Goal: Transaction & Acquisition: Book appointment/travel/reservation

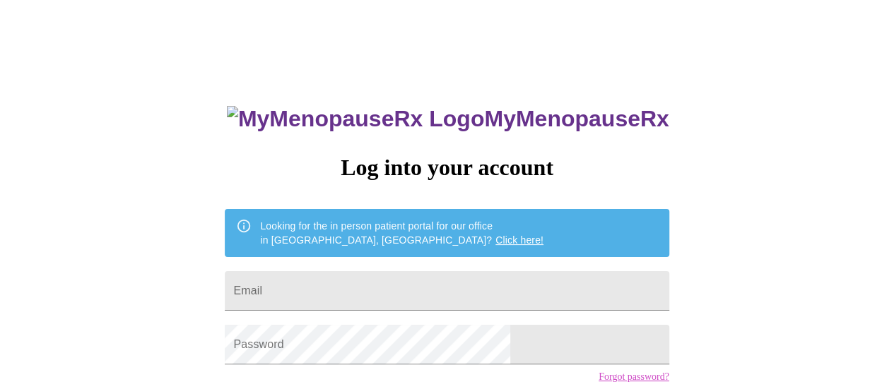
scroll to position [108, 0]
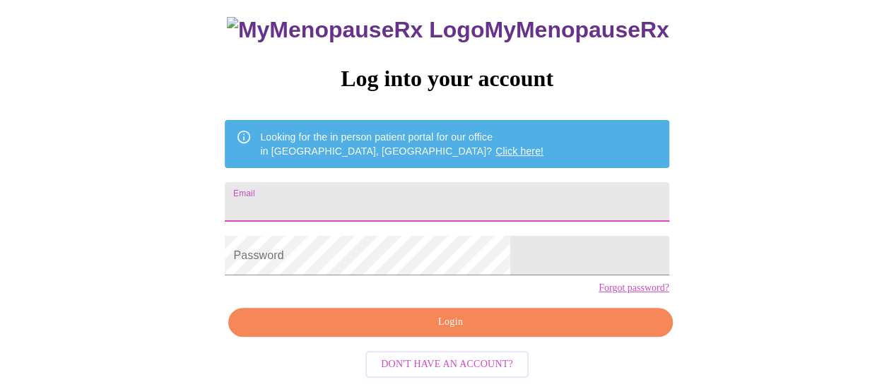
click at [329, 182] on input "Email" at bounding box center [447, 202] width 444 height 40
type input "[EMAIL_ADDRESS][DOMAIN_NAME]"
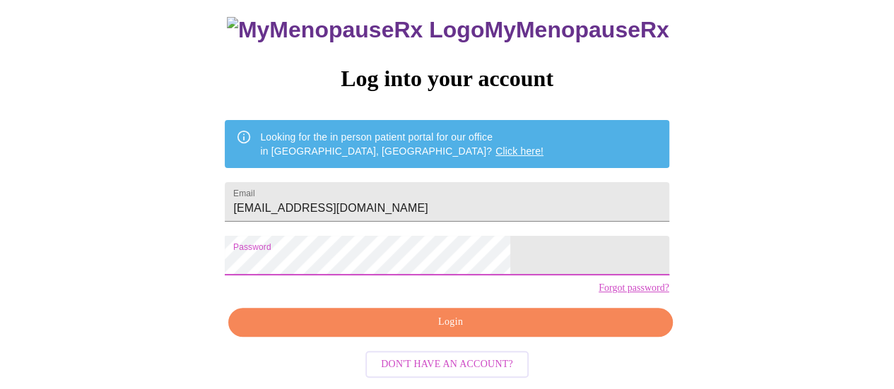
click at [355, 326] on span "Login" at bounding box center [450, 323] width 411 height 18
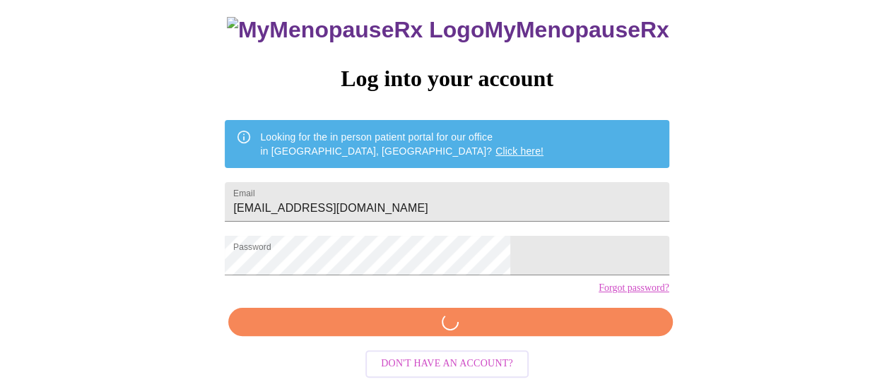
scroll to position [107, 0]
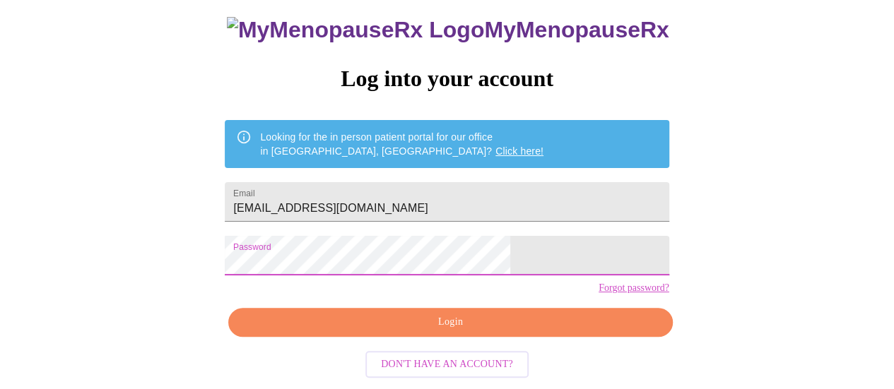
click at [256, 259] on div "MyMenopauseRx Log into your account Looking for the in person patient portal fo…" at bounding box center [447, 150] width 883 height 467
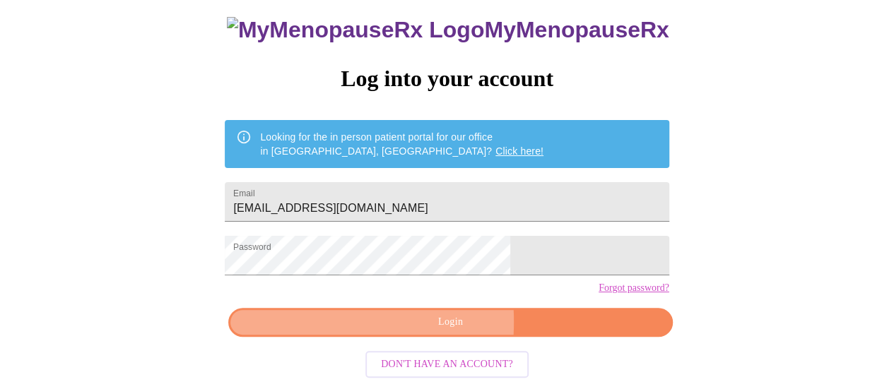
click at [338, 327] on span "Login" at bounding box center [450, 323] width 411 height 18
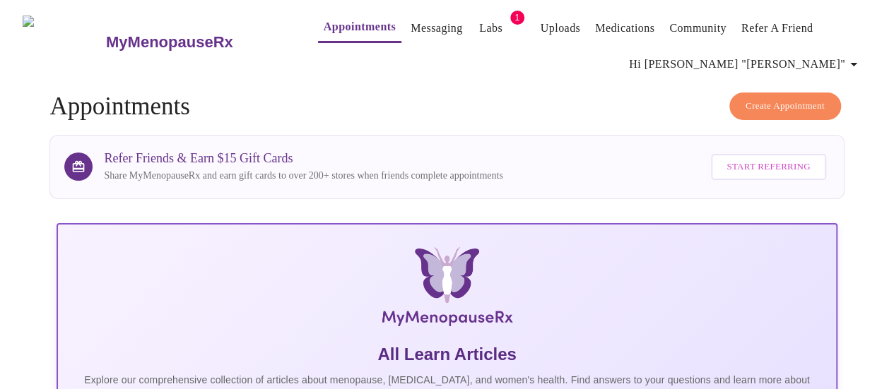
click at [411, 23] on link "Messaging" at bounding box center [437, 28] width 52 height 20
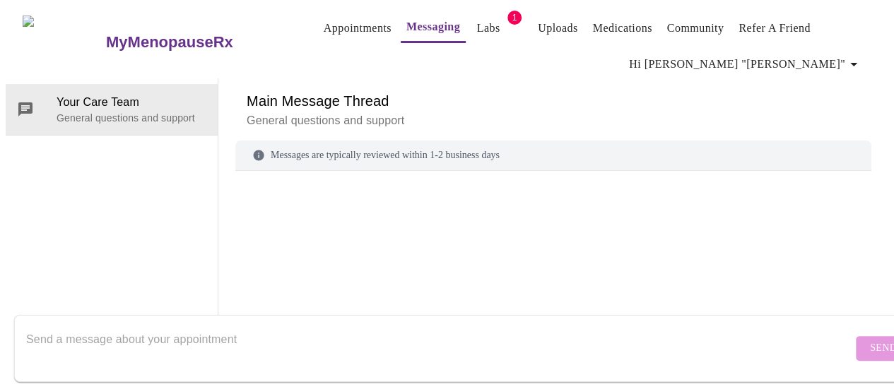
scroll to position [72, 0]
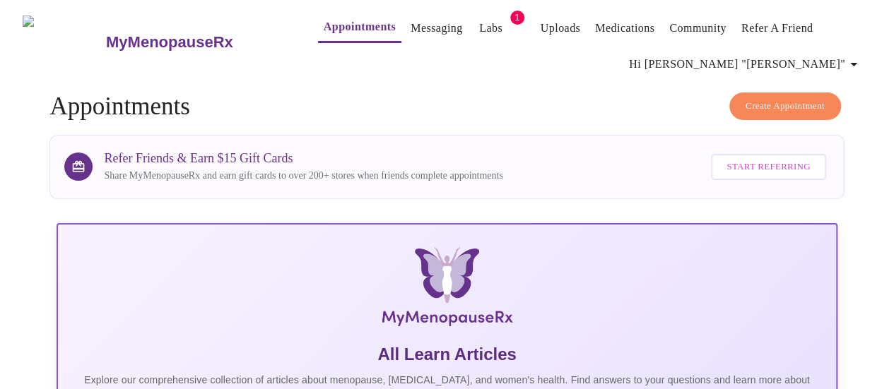
click at [773, 98] on span "Create Appointment" at bounding box center [785, 106] width 79 height 16
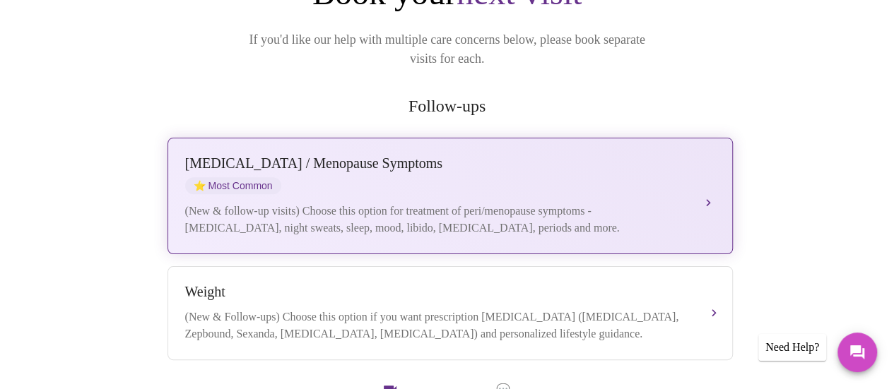
scroll to position [323, 0]
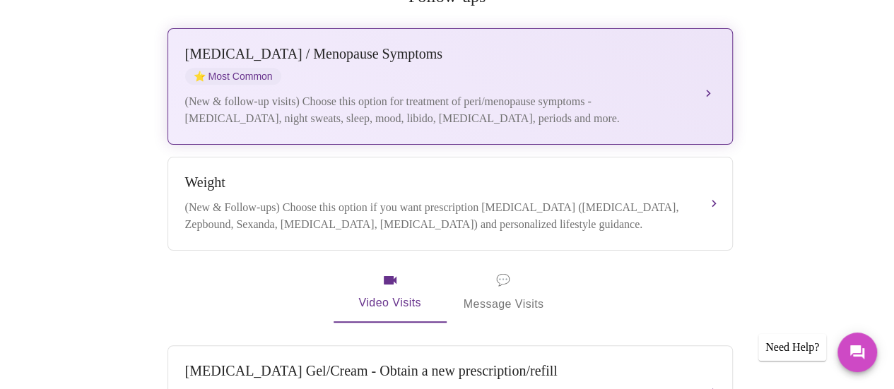
click at [564, 63] on div "[MEDICAL_DATA] / Menopause Symptoms ⭐ Most Common" at bounding box center [436, 65] width 502 height 39
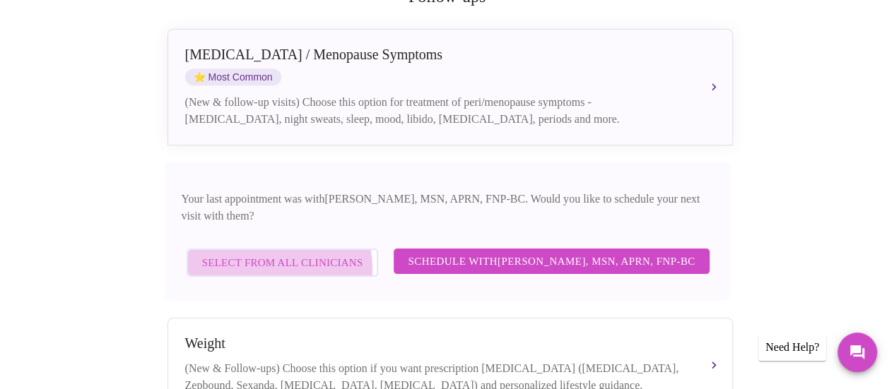
click at [283, 254] on span "Select from All Clinicians" at bounding box center [282, 263] width 161 height 18
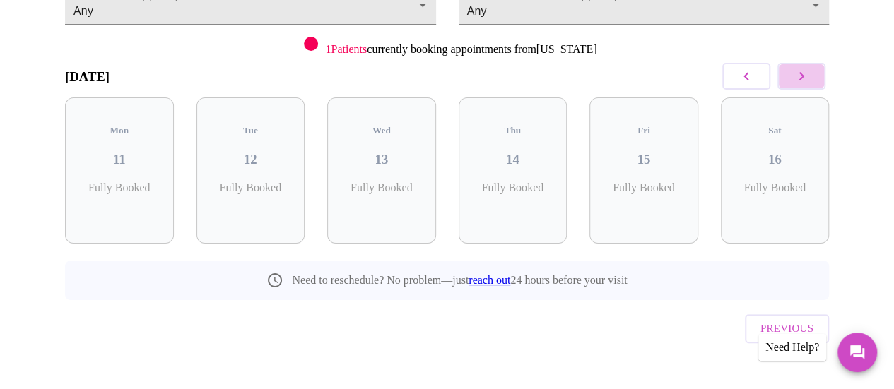
click at [816, 81] on button "button" at bounding box center [801, 76] width 48 height 27
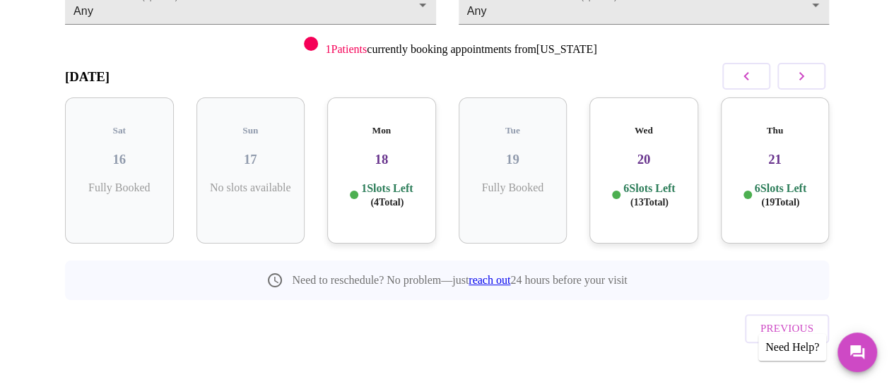
click at [816, 81] on button "button" at bounding box center [801, 76] width 48 height 27
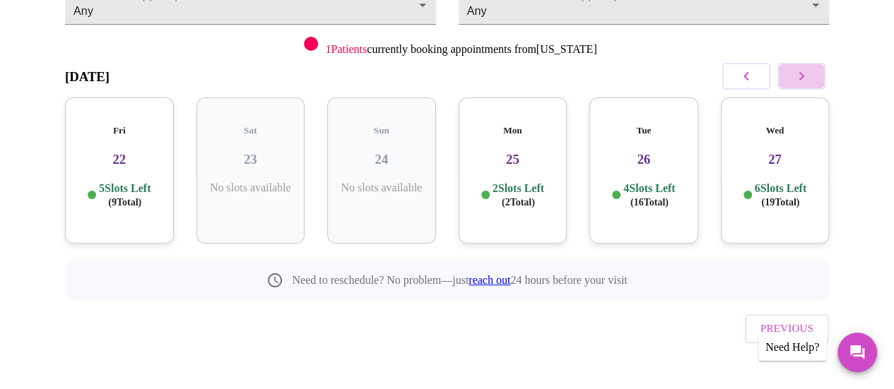
click at [816, 81] on button "button" at bounding box center [801, 76] width 48 height 27
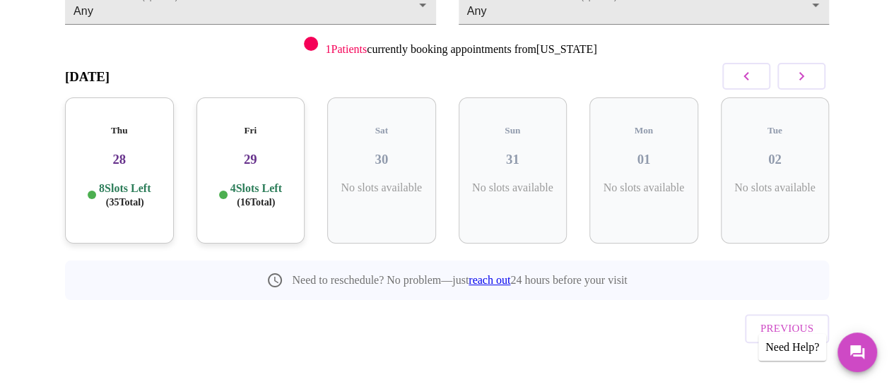
click at [816, 81] on button "button" at bounding box center [801, 76] width 48 height 27
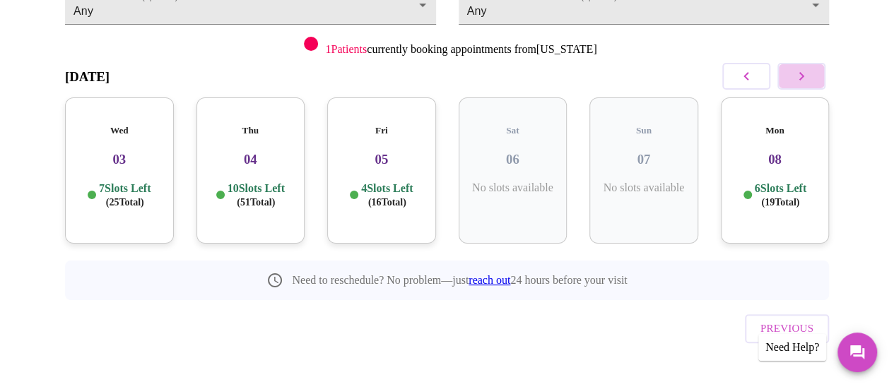
click at [816, 81] on button "button" at bounding box center [801, 76] width 48 height 27
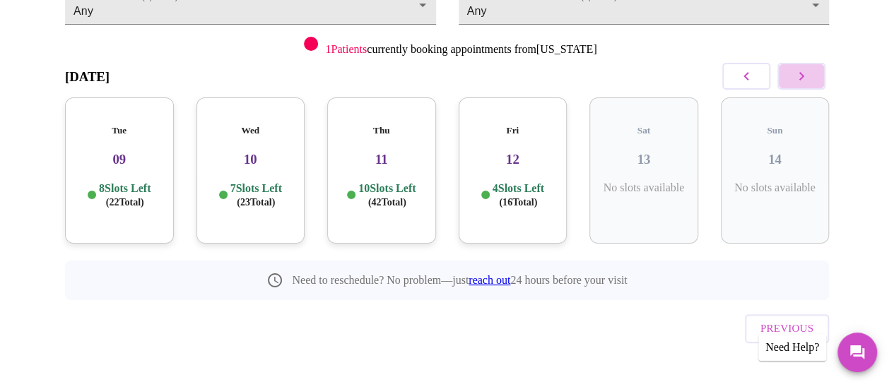
click at [816, 81] on button "button" at bounding box center [801, 76] width 48 height 27
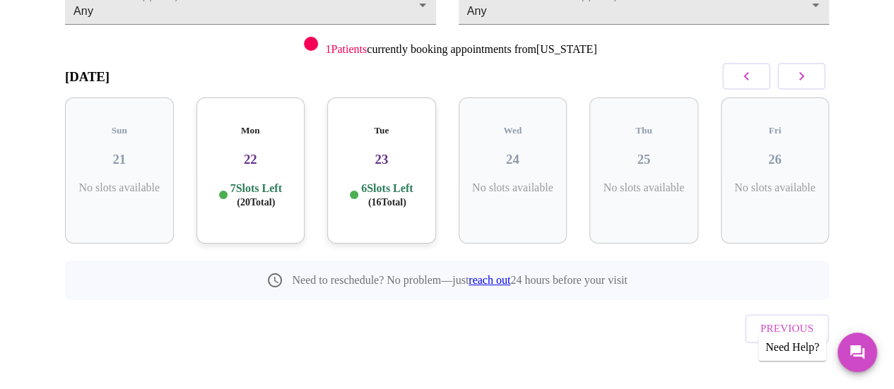
click at [816, 81] on button "button" at bounding box center [801, 76] width 48 height 27
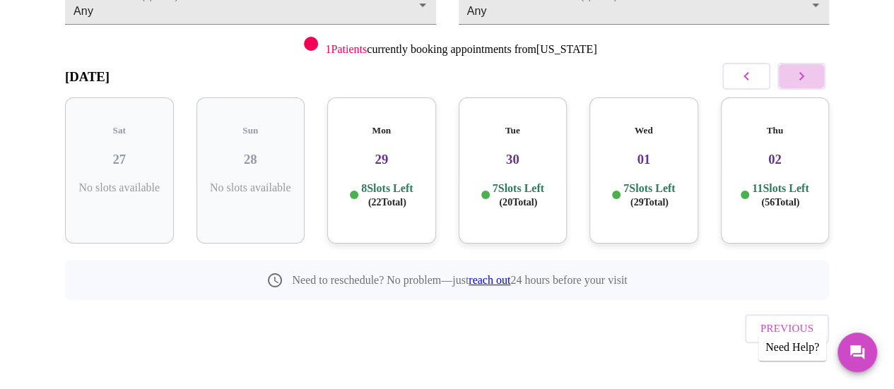
click at [816, 81] on button "button" at bounding box center [801, 76] width 48 height 27
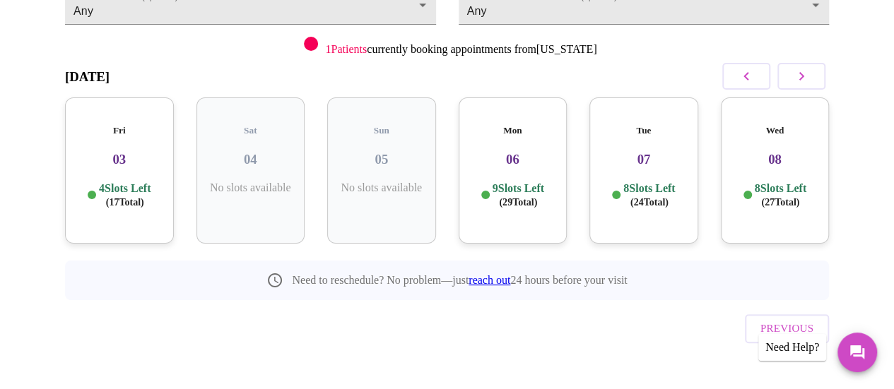
click at [802, 158] on div "Wed 08 8 Slots Left ( 27 Total)" at bounding box center [775, 171] width 109 height 146
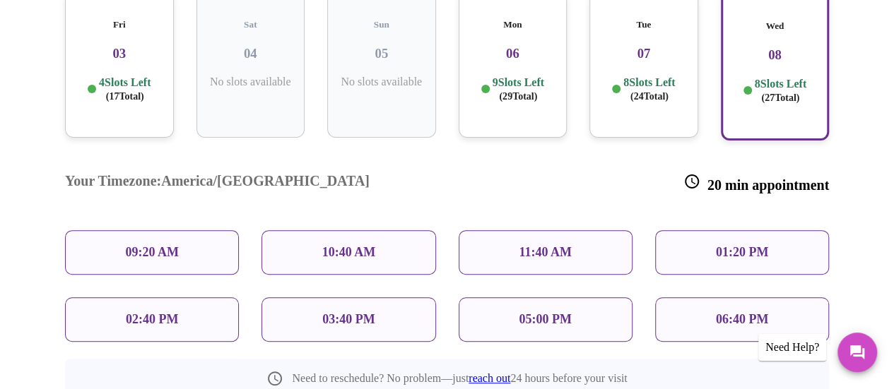
scroll to position [261, 0]
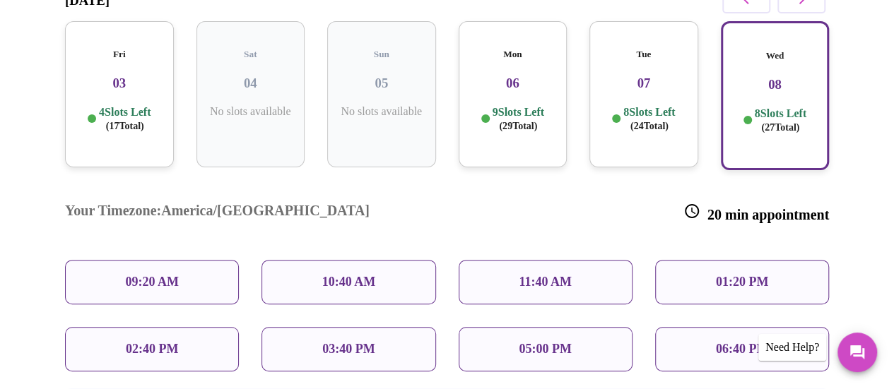
click at [367, 275] on p "10:40 AM" at bounding box center [349, 282] width 54 height 15
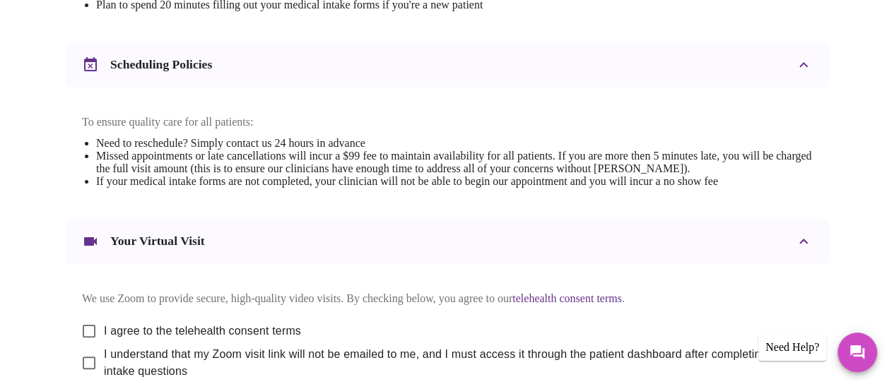
scroll to position [659, 0]
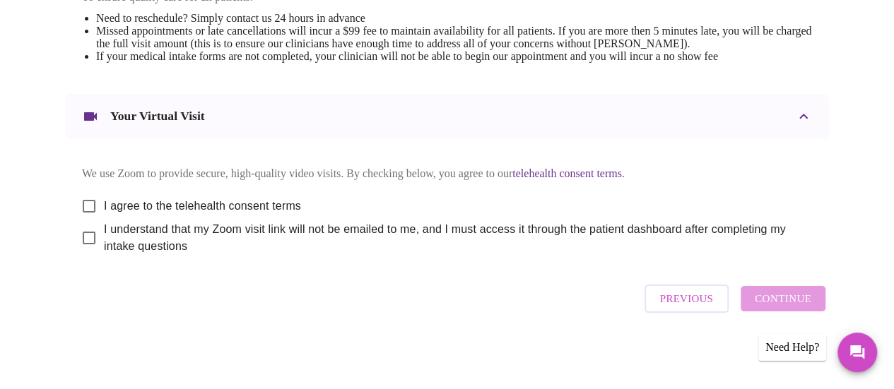
click at [86, 198] on input "I agree to the telehealth consent terms" at bounding box center [89, 207] width 30 height 30
checkbox input "true"
click at [85, 244] on input "I understand that my Zoom visit link will not be emailed to me, and I must acce…" at bounding box center [89, 238] width 30 height 30
checkbox input "true"
click at [775, 302] on span "Continue" at bounding box center [783, 299] width 57 height 18
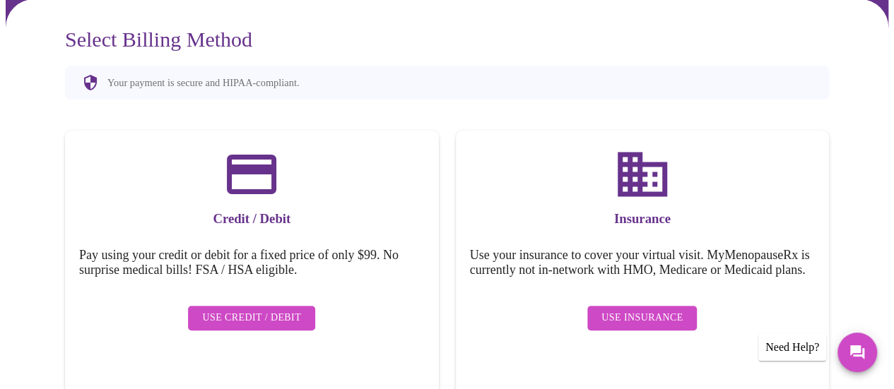
scroll to position [135, 0]
click at [644, 323] on span "Use Insurance" at bounding box center [641, 319] width 81 height 18
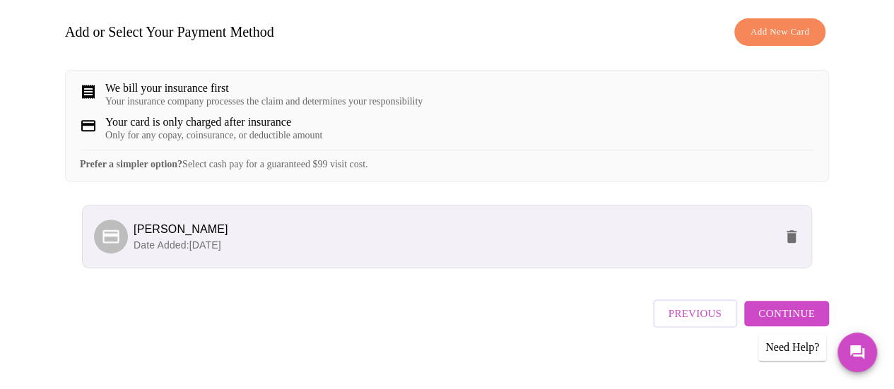
scroll to position [243, 0]
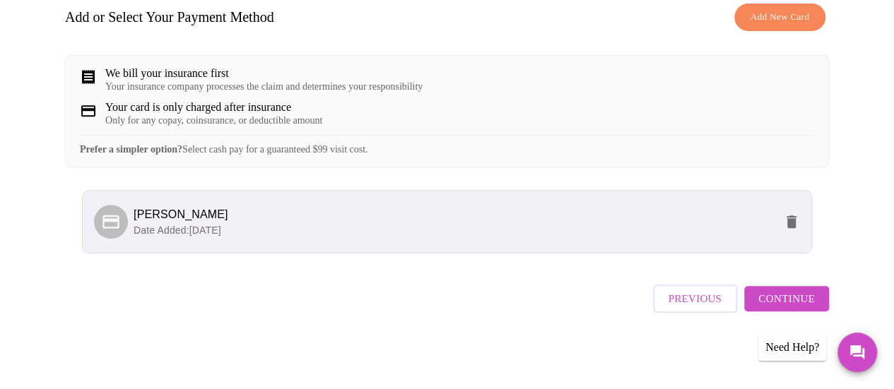
click at [792, 303] on span "Continue" at bounding box center [786, 299] width 57 height 18
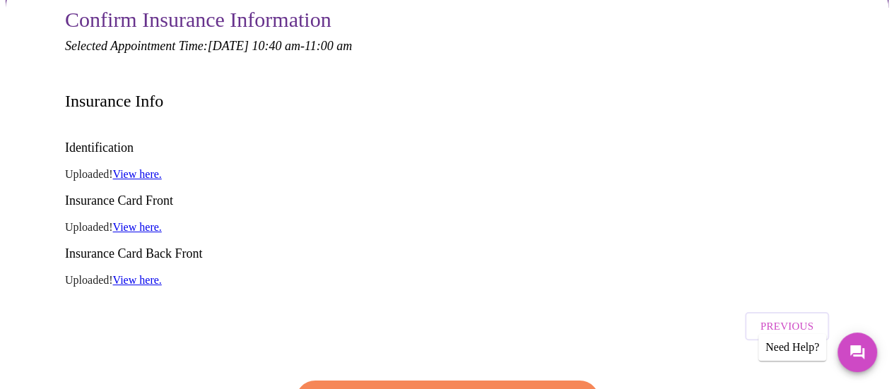
scroll to position [156, 0]
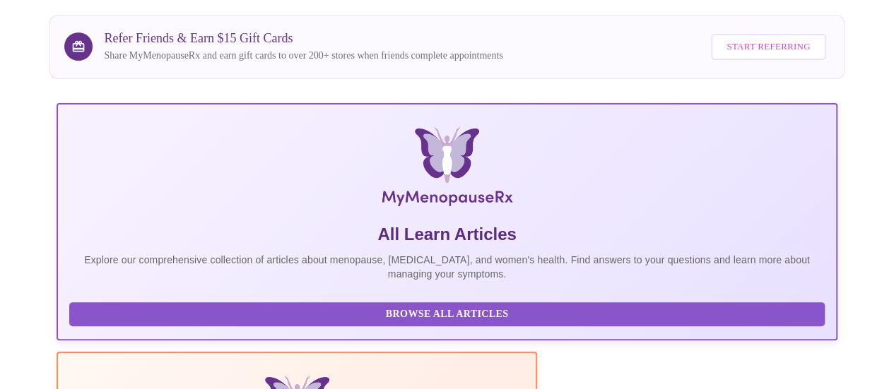
scroll to position [156, 0]
